Goal: Task Accomplishment & Management: Complete application form

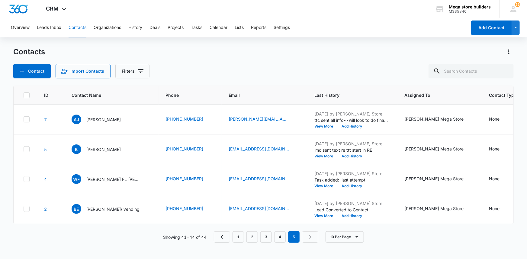
scroll to position [0, 125]
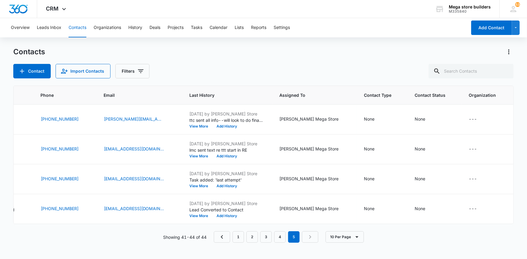
click at [73, 25] on button "Contacts" at bounding box center [78, 27] width 18 height 19
click at [238, 240] on link "1" at bounding box center [237, 237] width 11 height 11
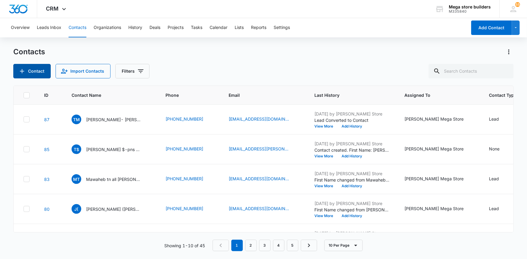
click at [36, 75] on button "Contact" at bounding box center [31, 71] width 37 height 14
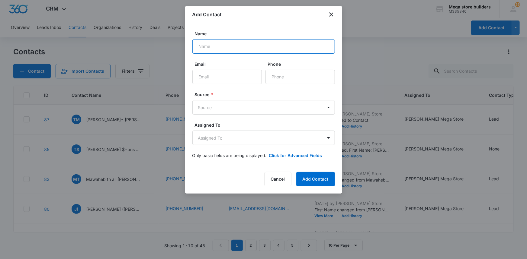
click at [214, 48] on input "Name" at bounding box center [263, 46] width 142 height 14
click at [204, 76] on input "Email" at bounding box center [226, 77] width 69 height 14
paste input "+][EMAIL_ADDRESS][DOMAIN_NAME]"
click at [202, 76] on input "+][EMAIL_ADDRESS][DOMAIN_NAME]" at bounding box center [226, 77] width 69 height 14
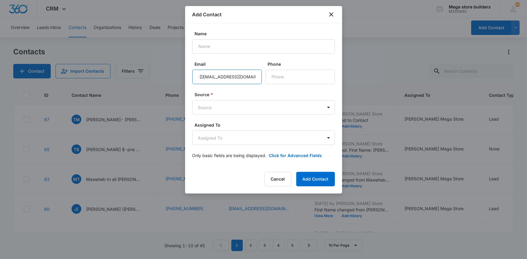
click at [201, 78] on input "+][EMAIL_ADDRESS][DOMAIN_NAME]" at bounding box center [226, 77] width 69 height 14
drag, startPoint x: 201, startPoint y: 78, endPoint x: 195, endPoint y: 77, distance: 6.2
click at [195, 77] on input "+][EMAIL_ADDRESS][DOMAIN_NAME]" at bounding box center [226, 77] width 69 height 14
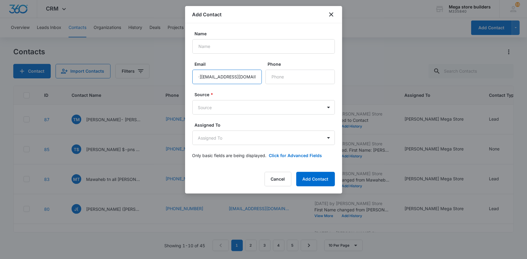
click at [201, 77] on input "+][EMAIL_ADDRESS][DOMAIN_NAME]" at bounding box center [226, 77] width 69 height 14
drag, startPoint x: 256, startPoint y: 76, endPoint x: 203, endPoint y: 74, distance: 53.2
click at [203, 74] on input "+][EMAIL_ADDRESS][DOMAIN_NAME]" at bounding box center [226, 77] width 69 height 14
type input "+][EMAIL_ADDRESS][DOMAIN_NAME]"
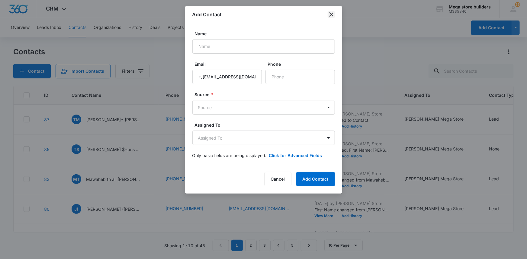
click at [334, 12] on icon "close" at bounding box center [331, 14] width 7 height 7
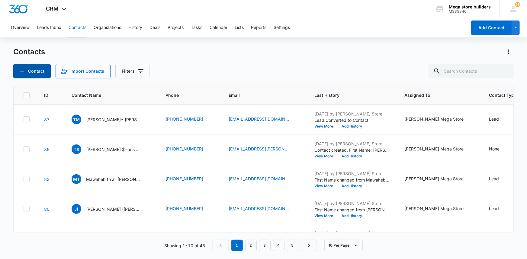
click at [35, 69] on button "Contact" at bounding box center [31, 71] width 37 height 14
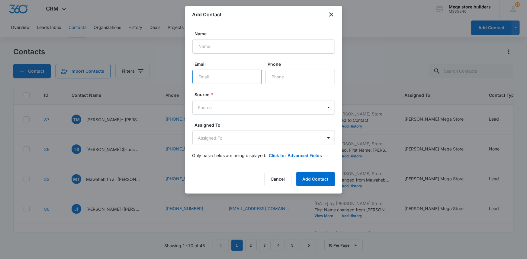
click at [205, 78] on input "Email" at bounding box center [226, 77] width 69 height 14
click at [223, 79] on input "Email" at bounding box center [226, 77] width 69 height 14
type input "[EMAIL_ADDRESS][DOMAIN_NAME]"
type input "[PHONE_NUMBER]"
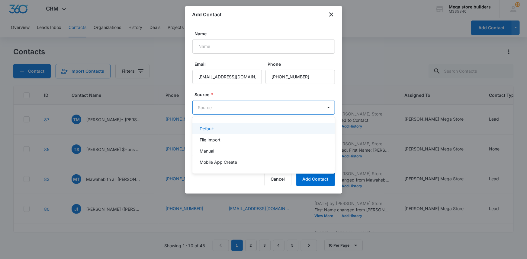
click at [208, 110] on body "CRM Apps Reputation Forms CRM Email Social Content Ads Intelligence Files Brand…" at bounding box center [263, 129] width 527 height 259
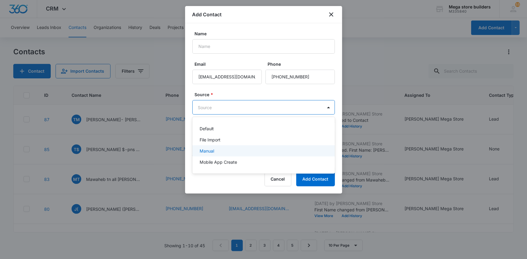
click at [216, 152] on div "Manual" at bounding box center [263, 151] width 127 height 6
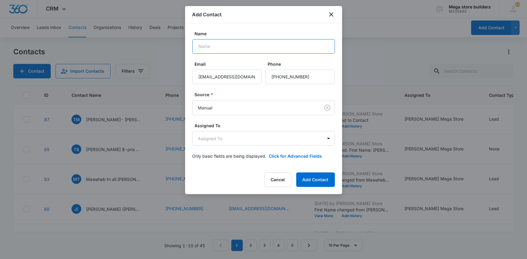
click at [211, 41] on input "Name" at bounding box center [263, 46] width 142 height 14
click at [216, 45] on input "Opeyemi [PERSON_NAME]" at bounding box center [263, 46] width 142 height 14
type input "[PERSON_NAME] MD [PERSON_NAME]"
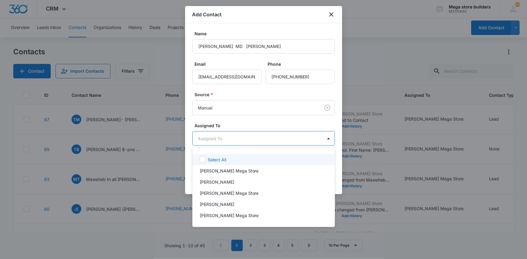
click at [237, 137] on body "CRM Apps Reputation Forms CRM Email Social Content Ads Intelligence Files Brand…" at bounding box center [263, 129] width 527 height 259
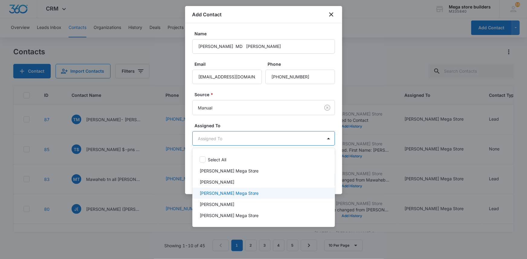
click at [216, 193] on p "[PERSON_NAME] Mega Store" at bounding box center [229, 193] width 59 height 6
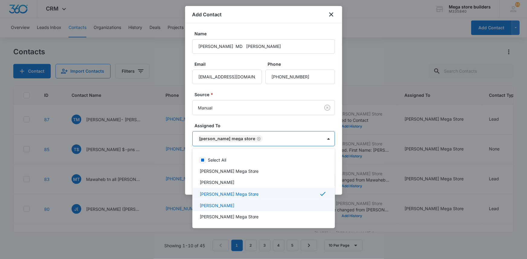
click at [367, 213] on div at bounding box center [263, 129] width 527 height 259
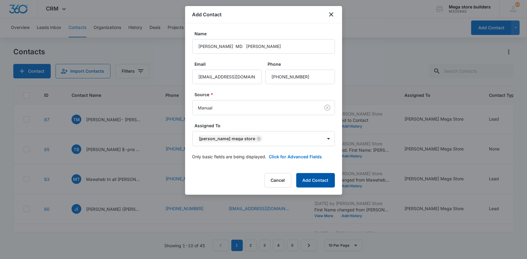
click at [314, 181] on button "Add Contact" at bounding box center [315, 180] width 39 height 14
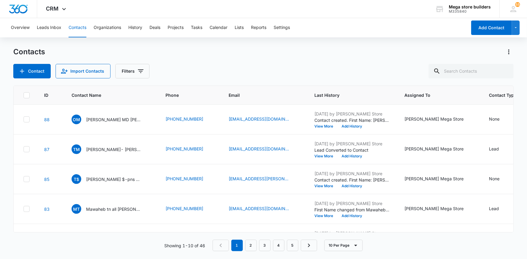
drag, startPoint x: 142, startPoint y: 118, endPoint x: 241, endPoint y: 62, distance: 113.1
click at [241, 62] on div "Contacts Contact Import Contacts Filters" at bounding box center [263, 62] width 500 height 31
click at [199, 27] on button "Tasks" at bounding box center [196, 27] width 11 height 19
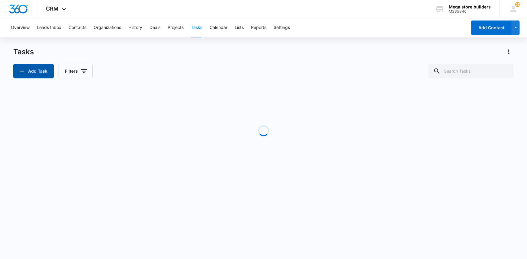
click at [39, 74] on button "Add Task" at bounding box center [33, 71] width 40 height 14
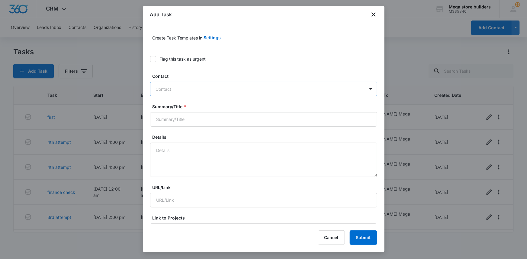
click at [189, 86] on div at bounding box center [260, 89] width 208 height 8
type input "[PERSON_NAME]"
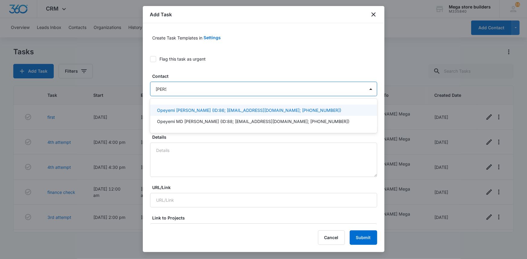
click at [193, 108] on p "Opeyemi [PERSON_NAME] (ID:86; [EMAIL_ADDRESS][DOMAIN_NAME]; [PHONE_NUMBER])" at bounding box center [249, 110] width 184 height 6
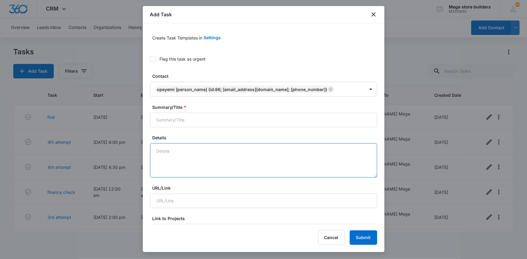
click at [248, 167] on textarea "Details" at bounding box center [263, 160] width 227 height 34
click at [189, 116] on input "Summary/Title *" at bounding box center [263, 120] width 227 height 14
type input "sales"
click at [162, 151] on textarea "Details" at bounding box center [263, 160] width 227 height 34
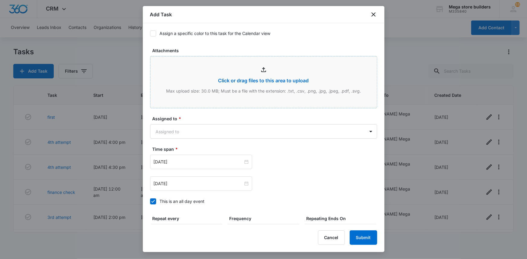
scroll to position [329, 0]
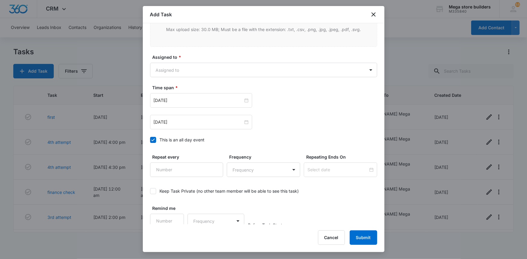
type textarea "review questions"
click at [155, 141] on icon at bounding box center [152, 139] width 5 height 5
click at [150, 140] on input "This is an all day event" at bounding box center [150, 140] width 0 height 0
click at [203, 102] on input "[DATE]" at bounding box center [198, 100] width 89 height 7
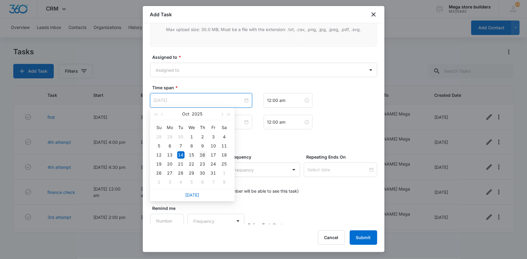
type input "[DATE]"
click at [203, 154] on div "16" at bounding box center [202, 155] width 7 height 7
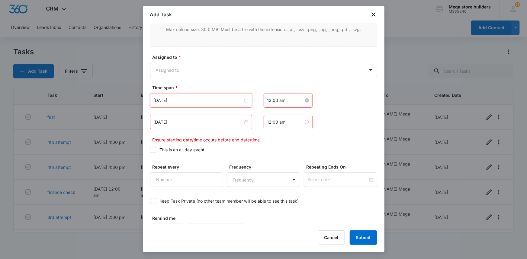
click at [268, 99] on input "12:00 am" at bounding box center [285, 100] width 36 height 7
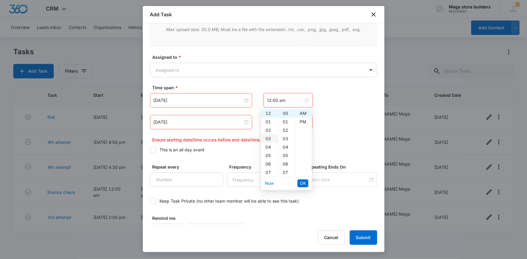
click at [268, 138] on div "03" at bounding box center [269, 139] width 17 height 8
click at [302, 120] on div "PM" at bounding box center [303, 122] width 17 height 8
type input "12:00 am"
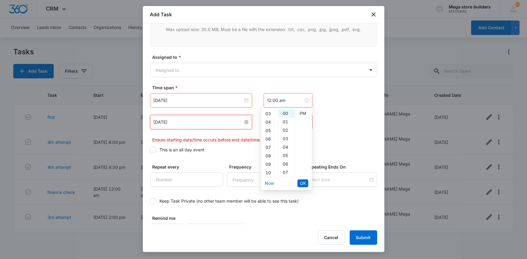
click at [211, 123] on input "[DATE]" at bounding box center [198, 122] width 89 height 7
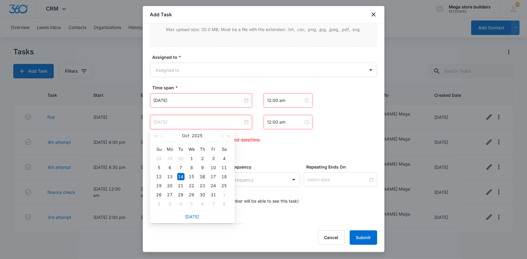
type input "[DATE]"
click at [203, 176] on div "16" at bounding box center [202, 176] width 7 height 7
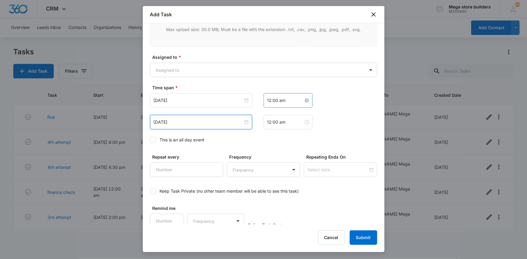
click at [283, 101] on input "12:00 am" at bounding box center [285, 100] width 36 height 7
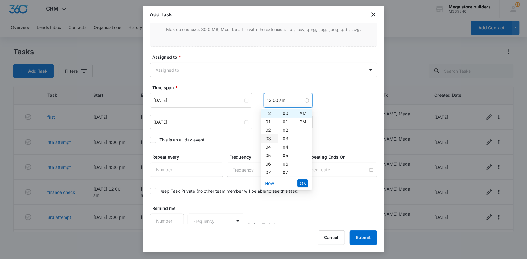
click at [267, 137] on div "03" at bounding box center [269, 139] width 17 height 8
click at [302, 120] on div "PM" at bounding box center [303, 122] width 17 height 8
type input "3:00 pm"
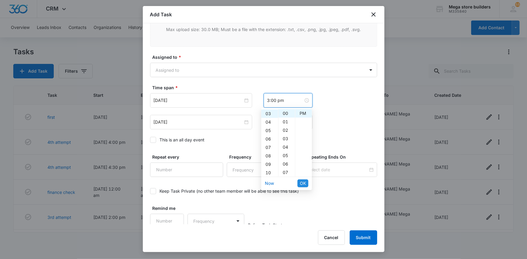
click at [304, 184] on span "OK" at bounding box center [303, 183] width 6 height 7
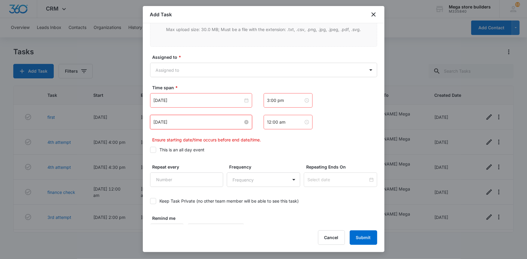
click at [231, 122] on input "[DATE]" at bounding box center [198, 122] width 89 height 7
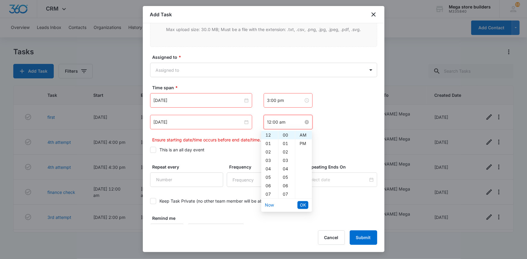
click at [280, 121] on input "12:00 am" at bounding box center [285, 122] width 36 height 7
click at [269, 158] on div "03" at bounding box center [269, 160] width 17 height 8
click at [298, 142] on div "PM" at bounding box center [303, 143] width 17 height 8
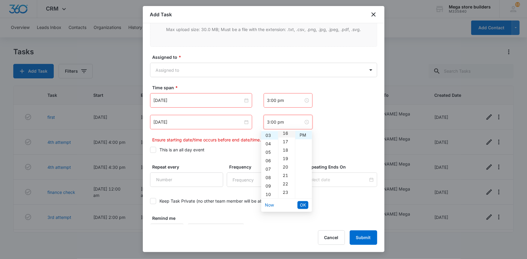
click at [285, 132] on div "16" at bounding box center [286, 133] width 17 height 8
type input "3:16 pm"
click at [300, 201] on ul "Now OK" at bounding box center [286, 205] width 51 height 13
click at [302, 202] on span "OK" at bounding box center [303, 205] width 6 height 7
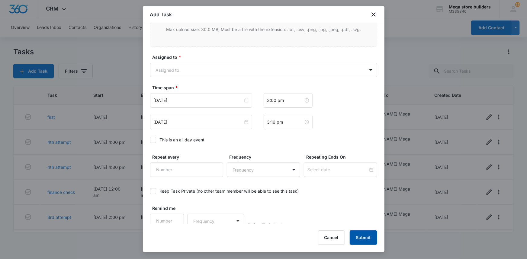
click at [365, 239] on button "Submit" at bounding box center [363, 238] width 27 height 14
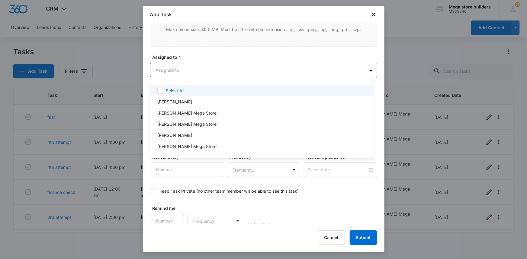
click at [194, 69] on body "CRM Apps Reputation Forms CRM Email Social Content Ads Intelligence Files Brand…" at bounding box center [263, 129] width 527 height 259
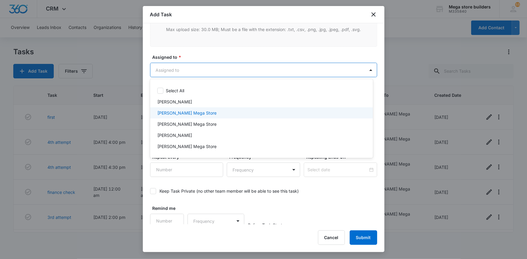
click at [181, 114] on p "[PERSON_NAME] Mega Store" at bounding box center [186, 113] width 59 height 6
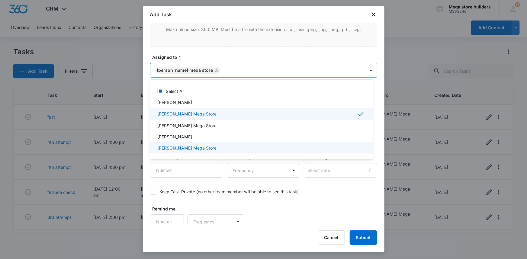
click at [343, 203] on div at bounding box center [263, 129] width 527 height 259
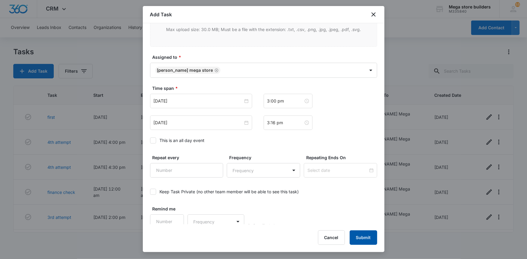
click at [366, 240] on button "Submit" at bounding box center [363, 238] width 27 height 14
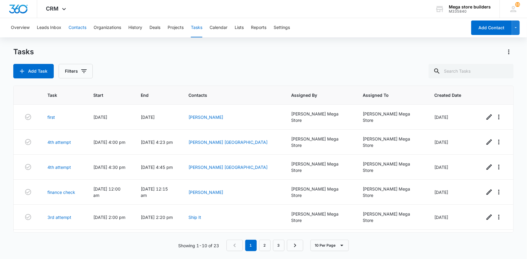
click at [73, 26] on button "Contacts" at bounding box center [78, 27] width 18 height 19
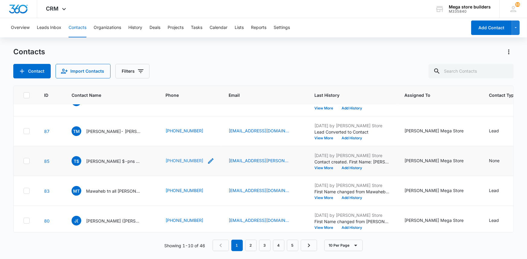
scroll to position [27, 0]
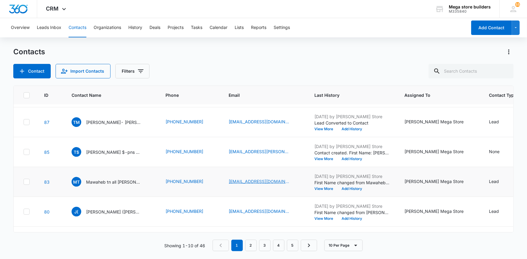
drag, startPoint x: 238, startPoint y: 181, endPoint x: 233, endPoint y: 187, distance: 7.9
drag, startPoint x: 233, startPoint y: 187, endPoint x: 230, endPoint y: 184, distance: 4.3
click at [315, 189] on button "View More" at bounding box center [326, 189] width 23 height 4
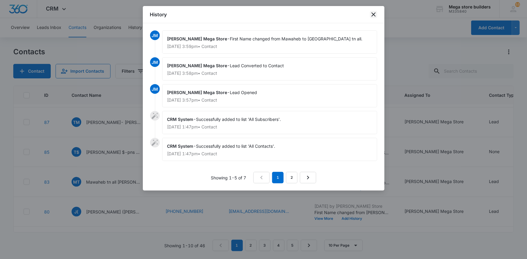
click at [370, 14] on icon "close" at bounding box center [373, 14] width 7 height 7
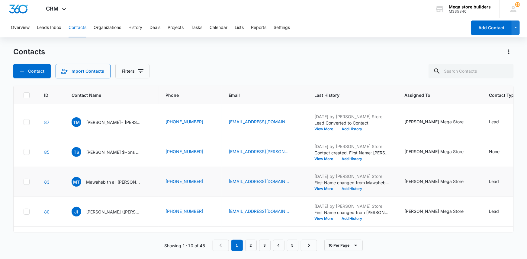
click at [344, 187] on button "Add History" at bounding box center [351, 189] width 29 height 4
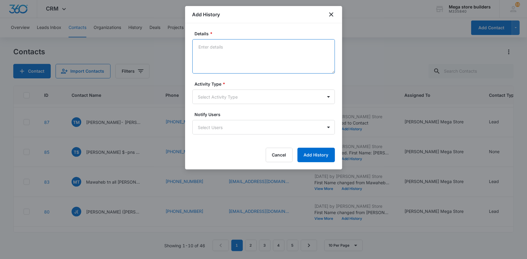
click at [226, 53] on textarea "Details *" at bounding box center [263, 56] width 142 height 34
type textarea "tt mrs; she will have husband call sending more info set call for Thurs"
click at [229, 97] on body "CRM Apps Reputation Forms CRM Email Social Content Ads Intelligence Files Brand…" at bounding box center [263, 129] width 527 height 259
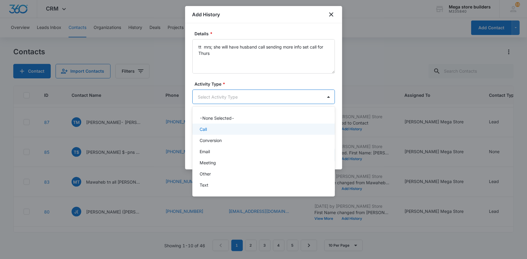
click at [211, 132] on div "Call" at bounding box center [263, 129] width 127 height 6
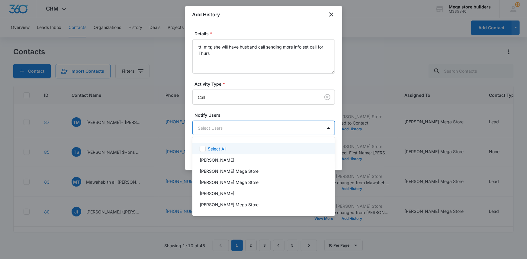
click at [228, 129] on body "CRM Apps Reputation Forms CRM Email Social Content Ads Intelligence Files Brand…" at bounding box center [263, 129] width 527 height 259
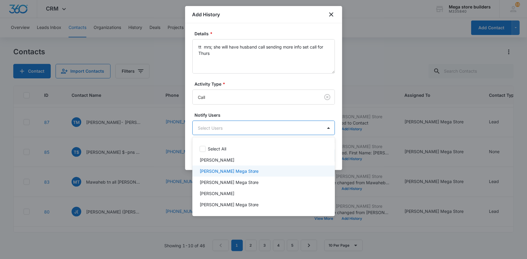
click at [227, 168] on div "[PERSON_NAME] Mega Store" at bounding box center [263, 171] width 142 height 11
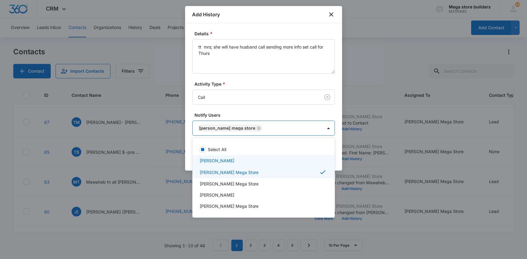
click at [363, 169] on div at bounding box center [263, 129] width 527 height 259
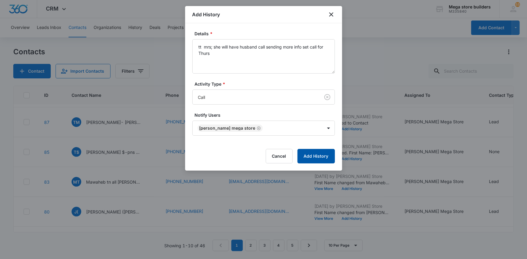
click at [313, 158] on button "Add History" at bounding box center [315, 156] width 37 height 14
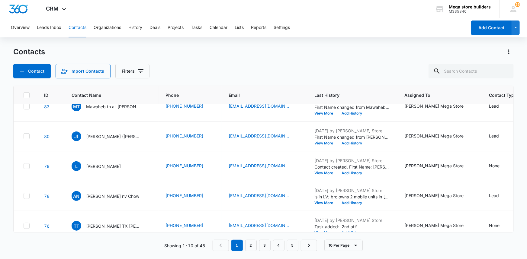
scroll to position [110, 0]
